Goal: Find specific page/section: Find specific page/section

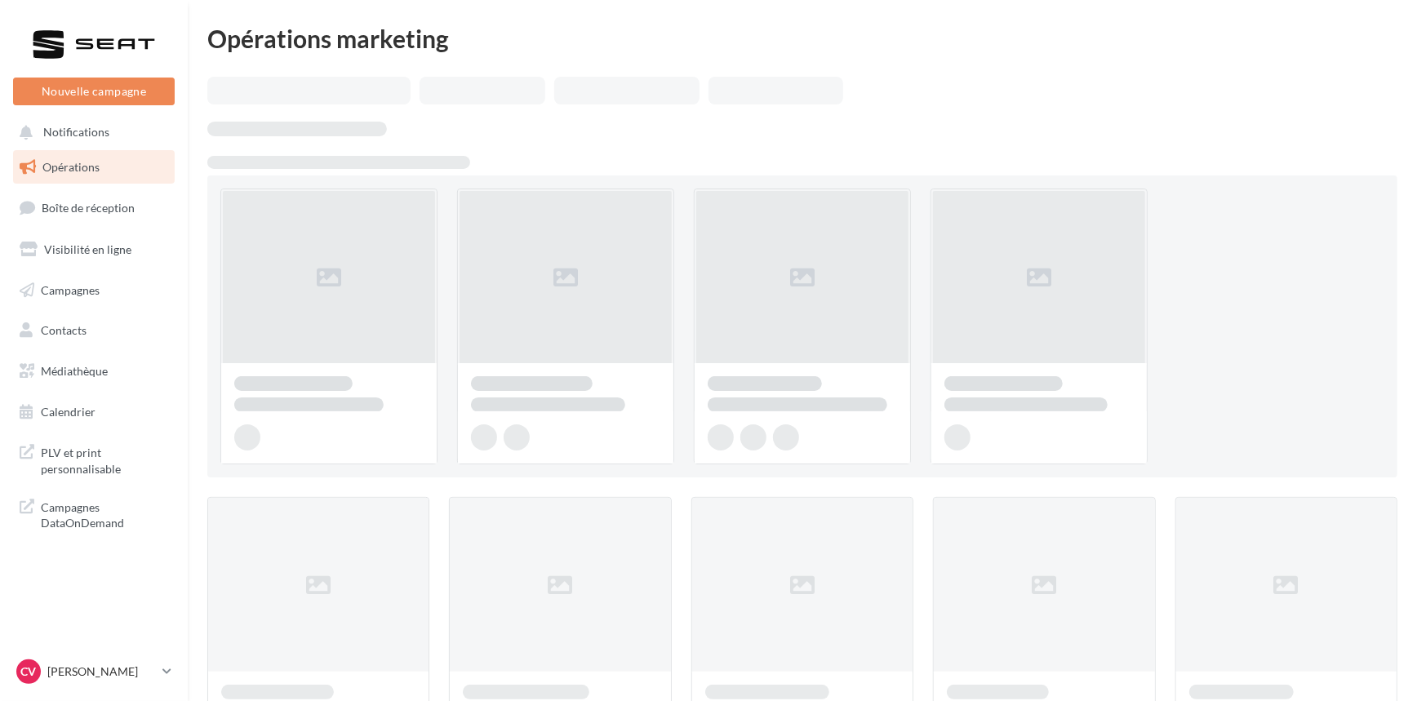
click at [96, 168] on span "Opérations" at bounding box center [70, 167] width 57 height 14
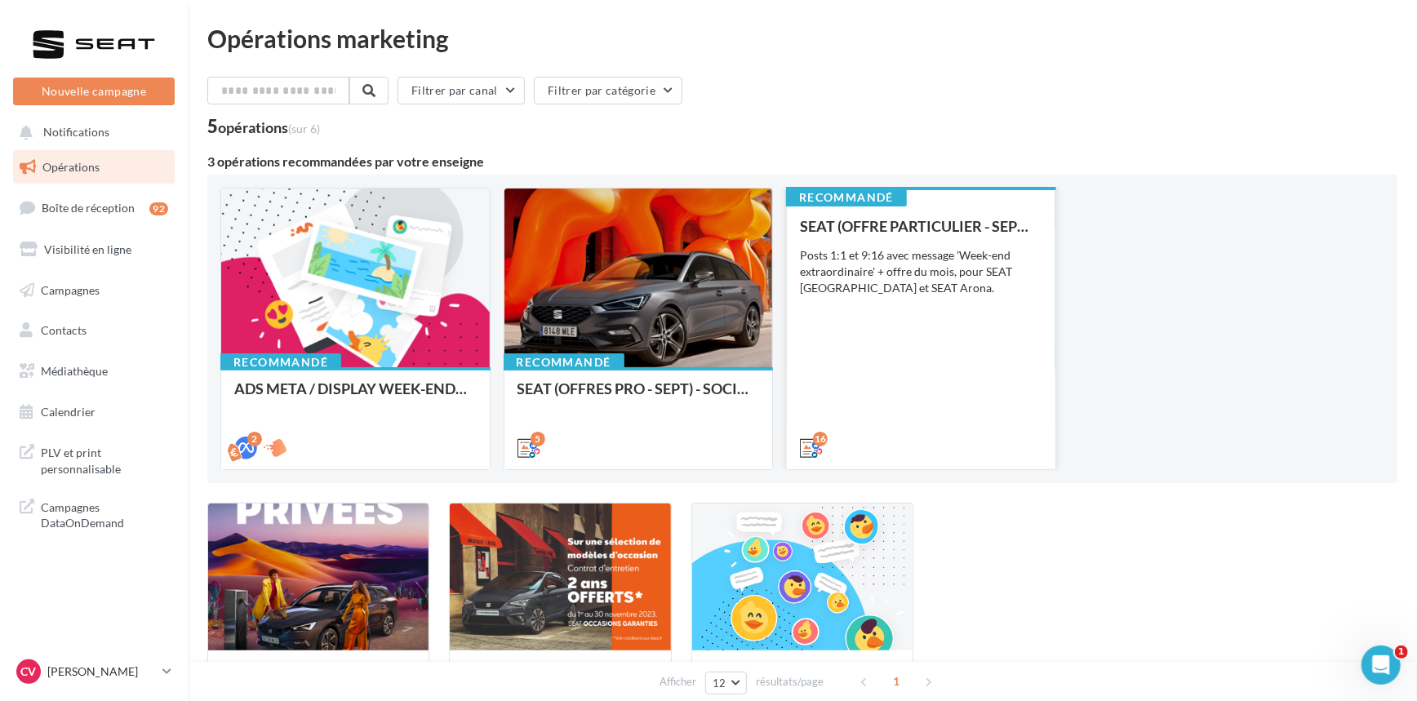
click at [947, 294] on div "Posts 1:1 et 9:16 avec message 'Week-end extraordinaire' + offre du mois, pour …" at bounding box center [921, 271] width 242 height 49
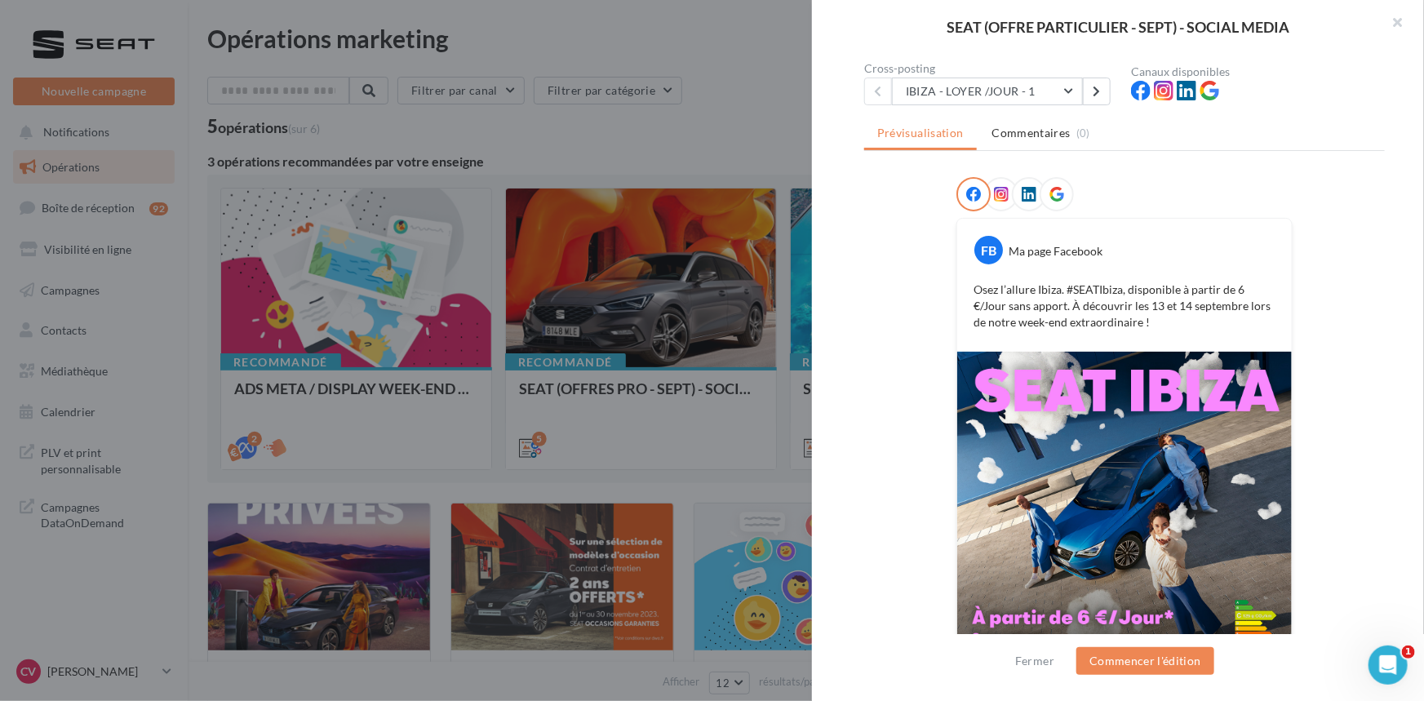
scroll to position [205, 0]
